Goal: Find specific page/section: Find specific page/section

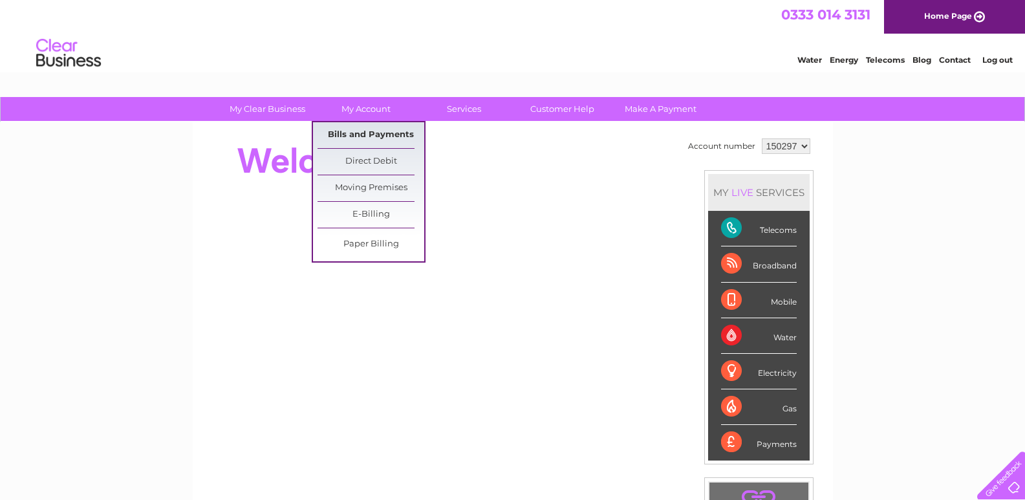
click at [355, 133] on link "Bills and Payments" at bounding box center [371, 135] width 107 height 26
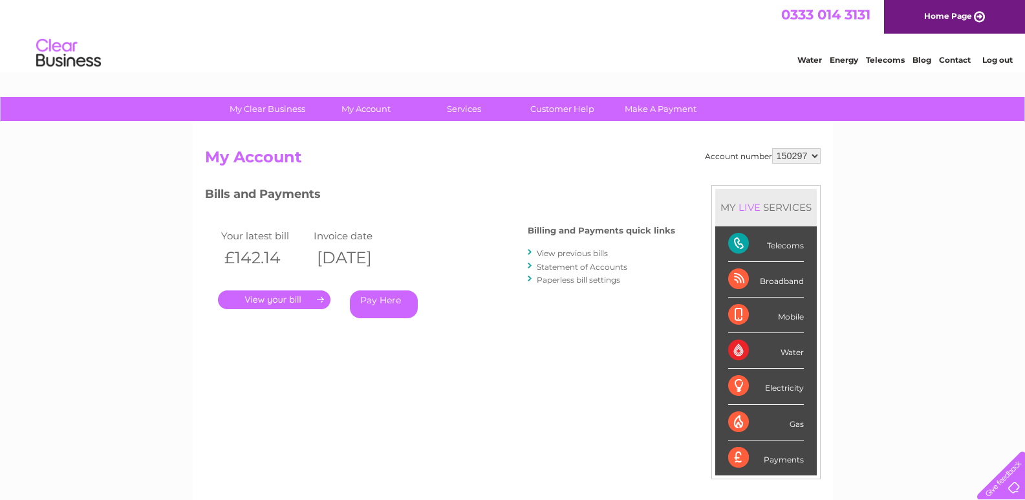
click at [289, 300] on link "." at bounding box center [274, 299] width 113 height 19
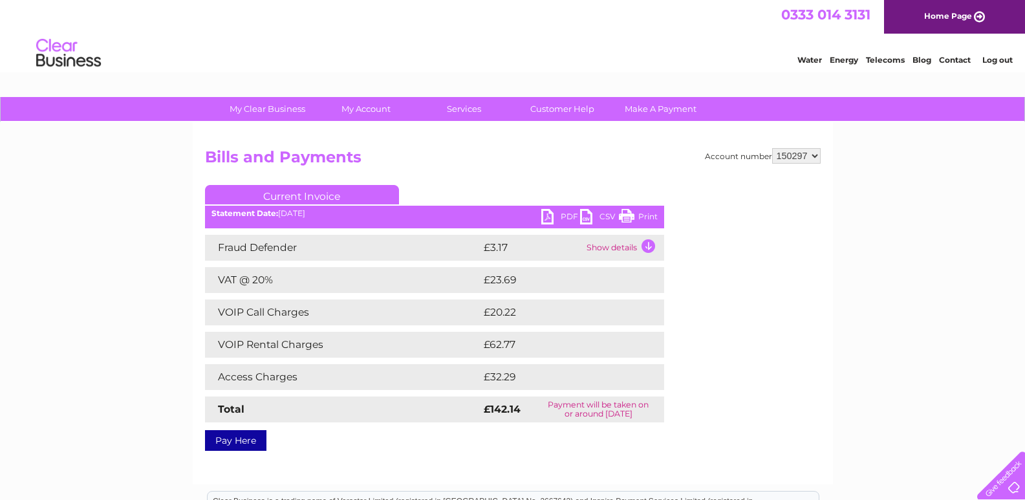
click at [637, 215] on link "Print" at bounding box center [638, 218] width 39 height 19
